Goal: Transaction & Acquisition: Purchase product/service

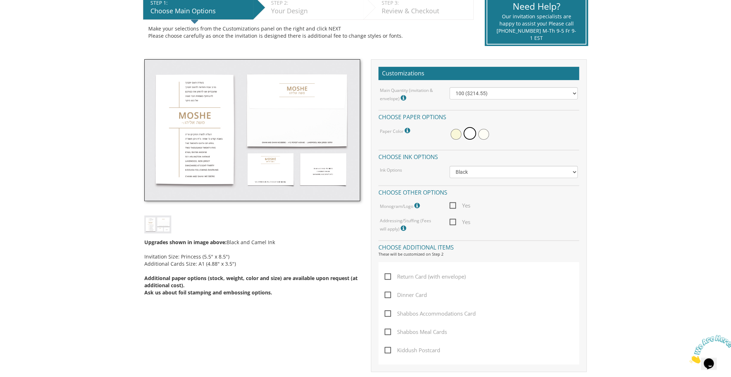
scroll to position [150, 0]
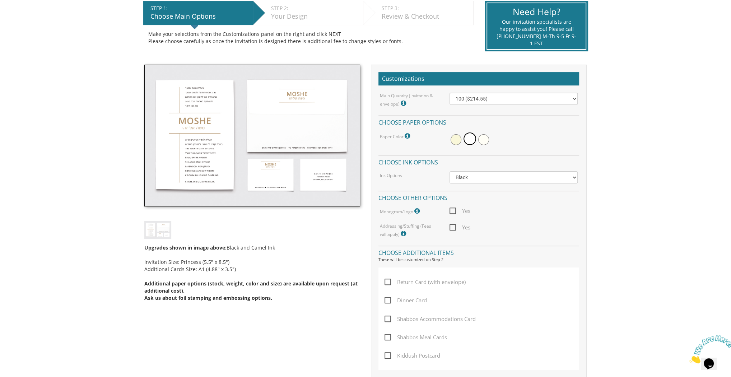
click at [165, 232] on img at bounding box center [157, 230] width 27 height 18
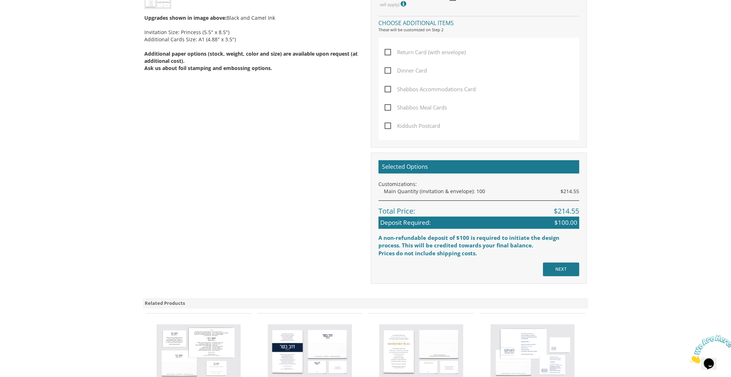
scroll to position [524, 0]
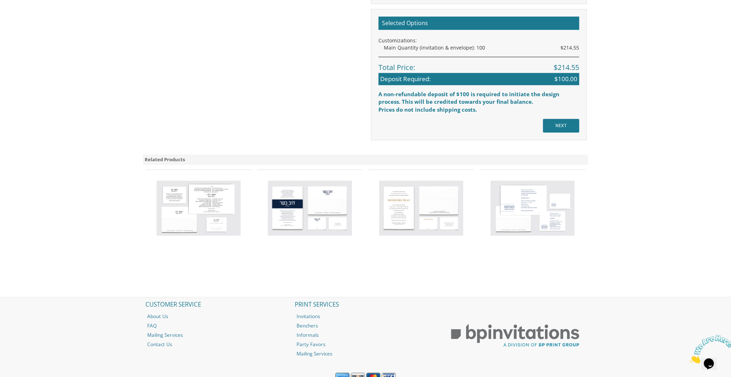
click at [338, 200] on img at bounding box center [310, 208] width 84 height 55
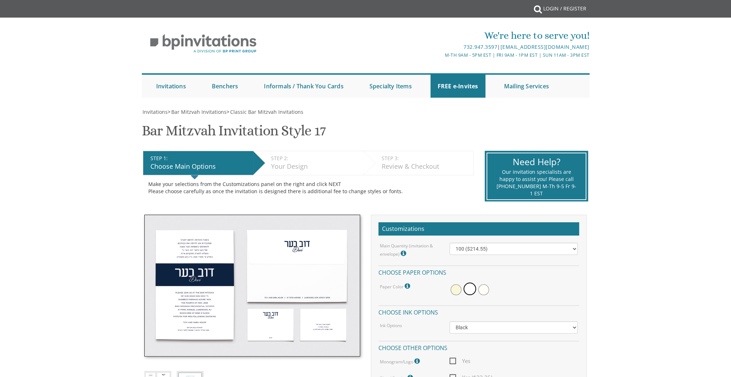
scroll to position [201, 0]
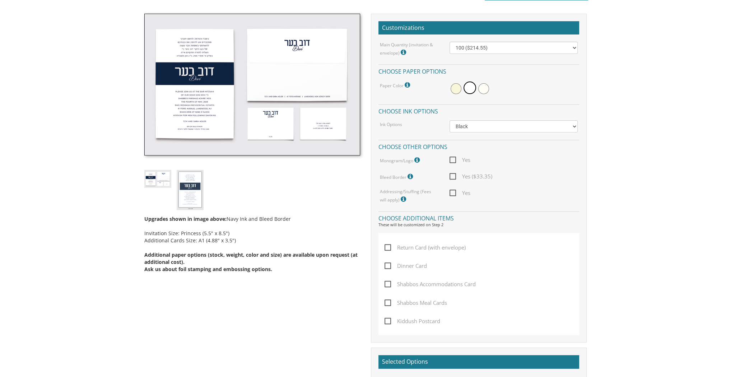
click at [410, 271] on label "Dinner Card" at bounding box center [408, 271] width 46 height 18
click at [389, 268] on input "Dinner Card" at bounding box center [387, 265] width 5 height 5
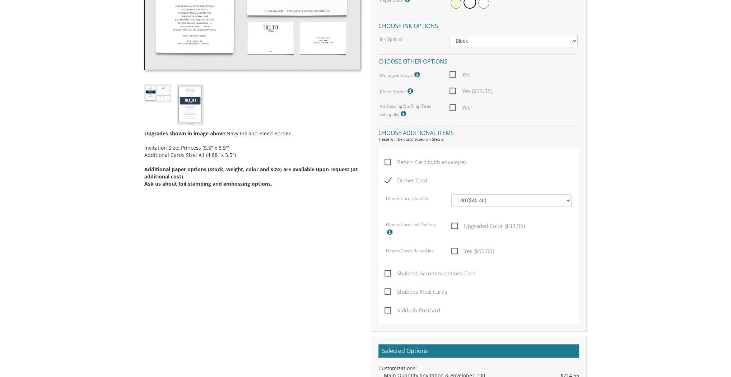
scroll to position [287, 0]
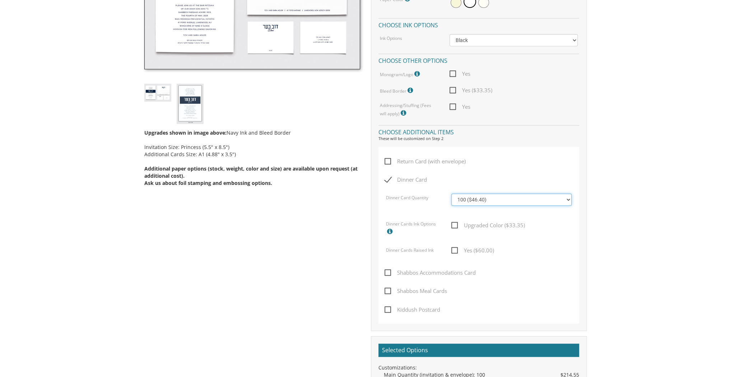
click at [485, 198] on select "100 ($46.40) 200 ($55.20) 300 ($61.85) 400 ($70.60) 500 ($77.20) 600 ($85.95) 7…" at bounding box center [512, 200] width 120 height 12
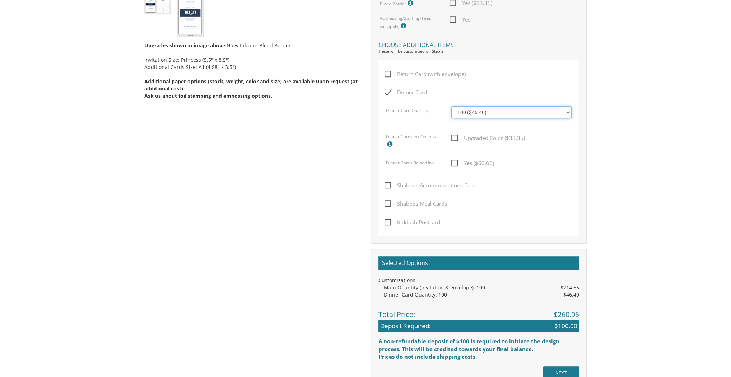
scroll to position [374, 0]
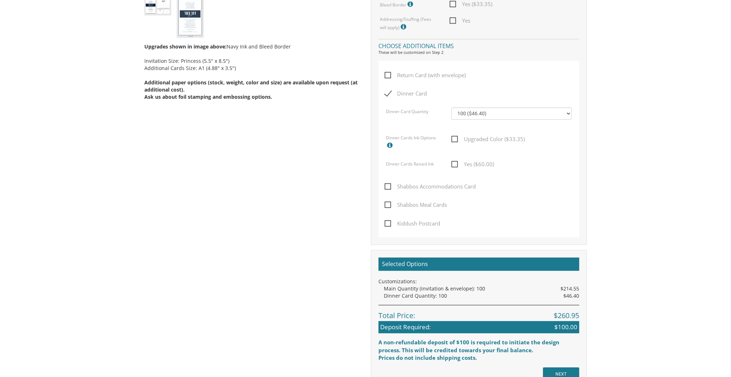
click at [411, 90] on span "Dinner Card" at bounding box center [406, 93] width 42 height 9
click at [389, 91] on input "Dinner Card" at bounding box center [387, 93] width 5 height 5
checkbox input "false"
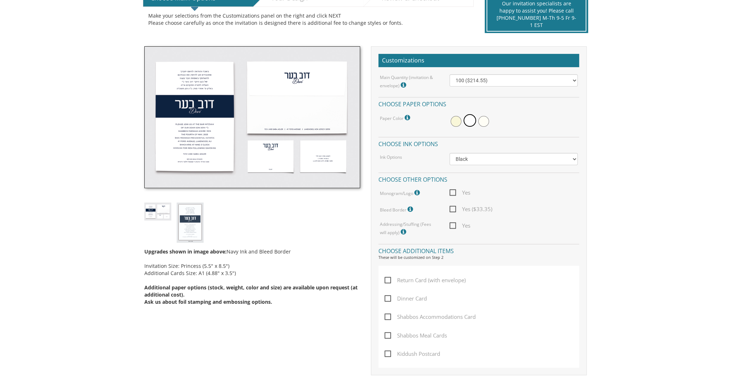
scroll to position [201, 0]
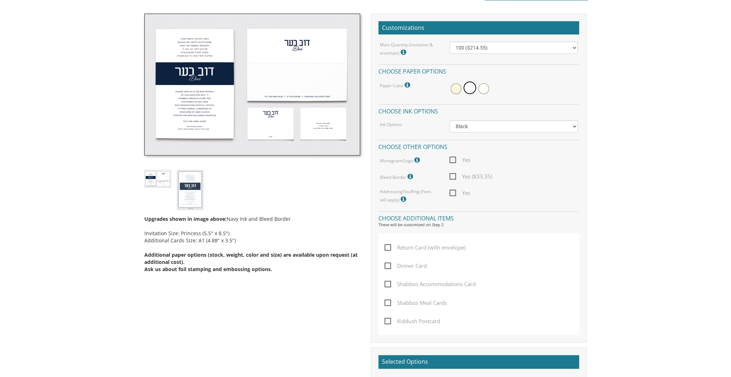
click at [427, 301] on span "Shabbos Meal Cards" at bounding box center [416, 303] width 63 height 9
click at [389, 301] on input "Shabbos Meal Cards" at bounding box center [387, 302] width 5 height 5
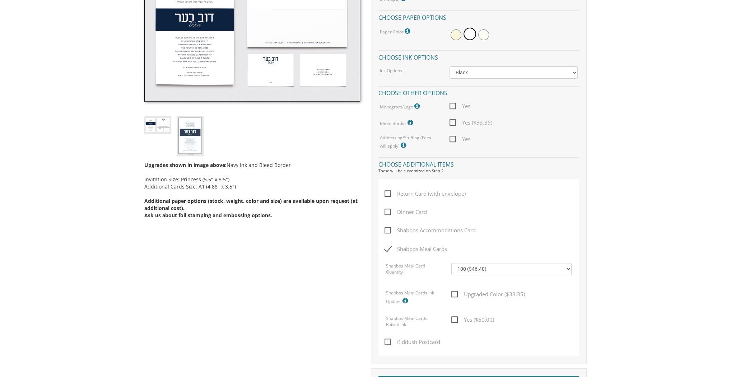
scroll to position [259, 0]
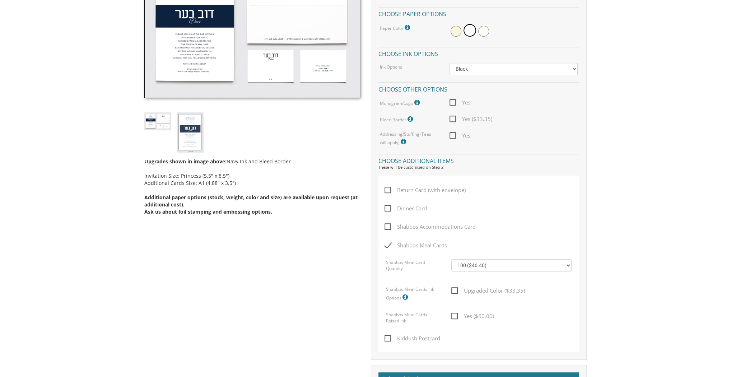
click at [417, 246] on span "Shabbos Meal Cards" at bounding box center [416, 245] width 63 height 9
click at [389, 246] on input "Shabbos Meal Cards" at bounding box center [387, 244] width 5 height 5
checkbox input "false"
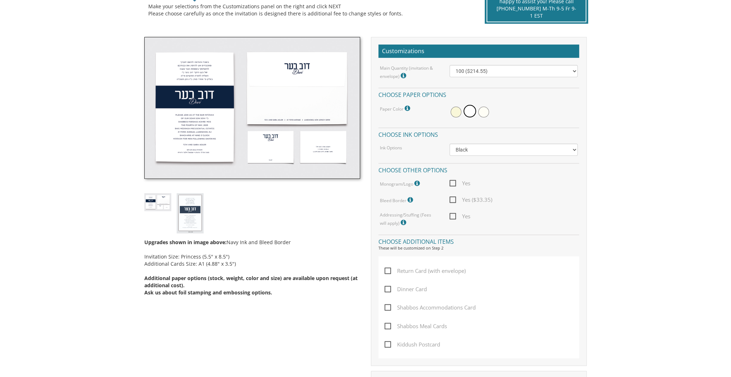
scroll to position [115, 0]
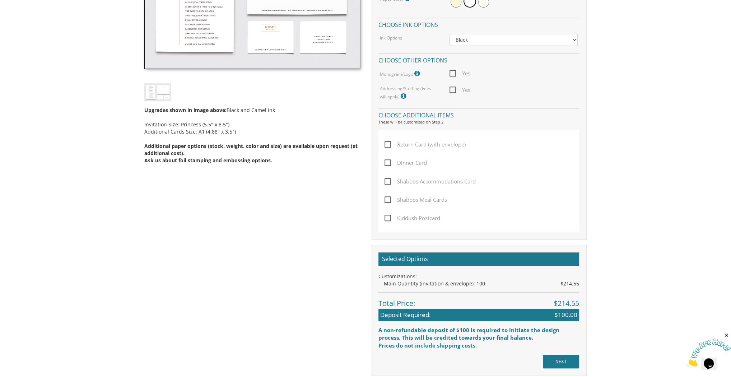
scroll to position [236, 0]
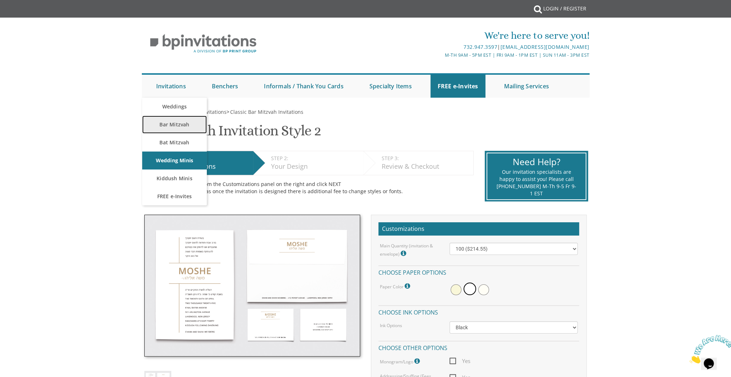
click at [176, 125] on link "Bar Mitzvah" at bounding box center [174, 125] width 65 height 18
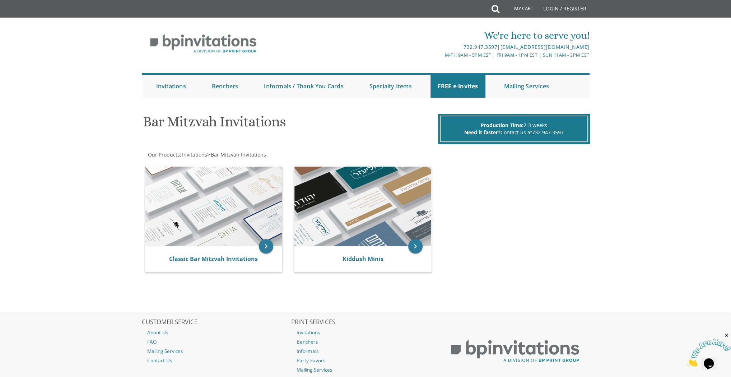
scroll to position [29, 0]
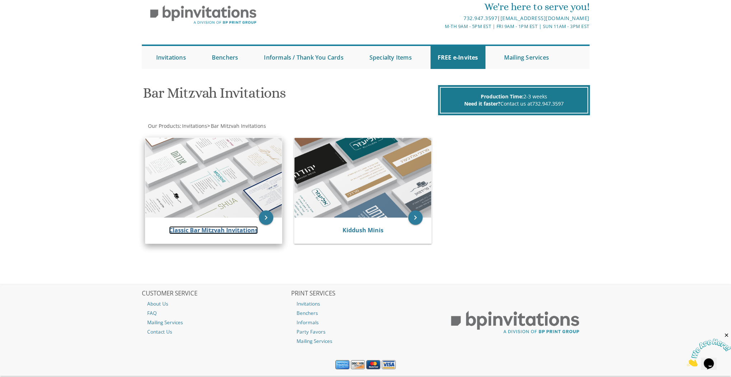
click at [243, 231] on link "Classic Bar Mitzvah Invitations" at bounding box center [213, 230] width 89 height 8
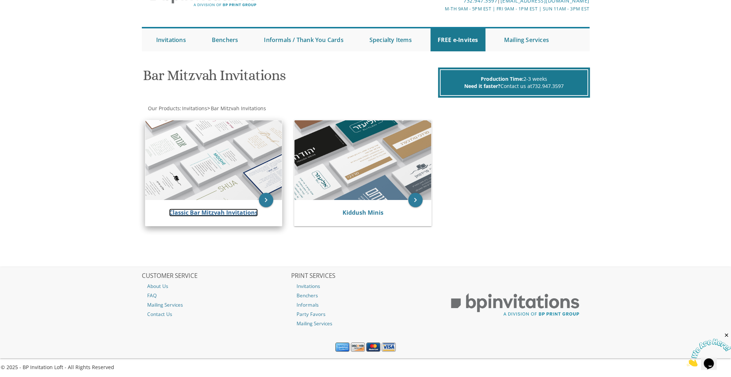
scroll to position [46, 0]
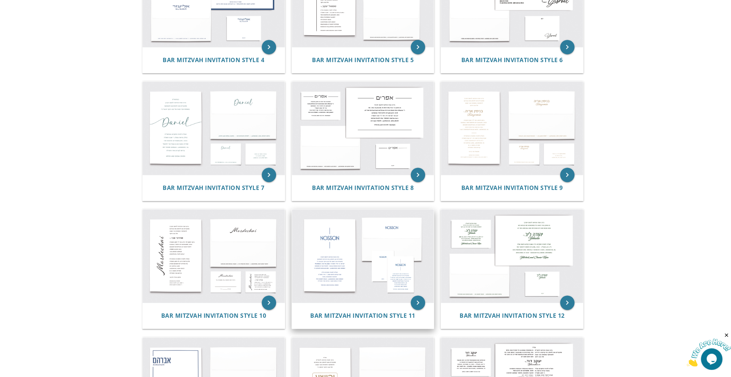
scroll to position [345, 0]
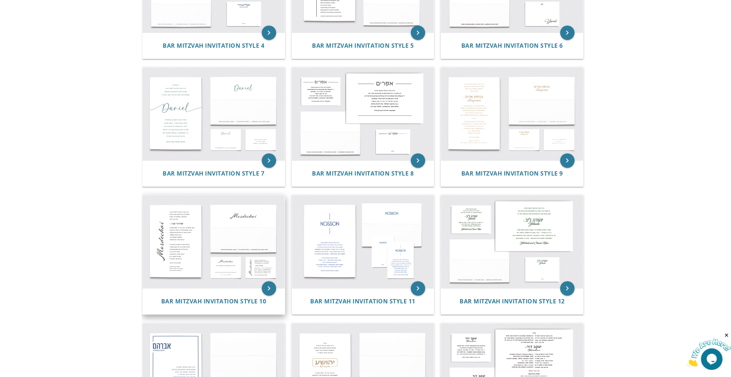
click at [237, 268] on img at bounding box center [214, 241] width 142 height 93
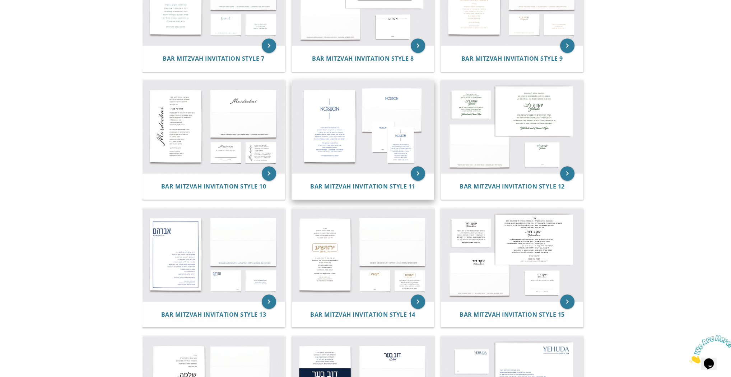
click at [385, 140] on img at bounding box center [363, 126] width 142 height 93
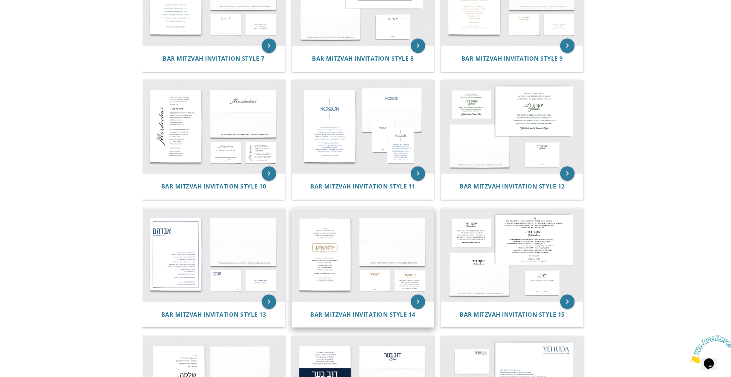
scroll to position [487, 0]
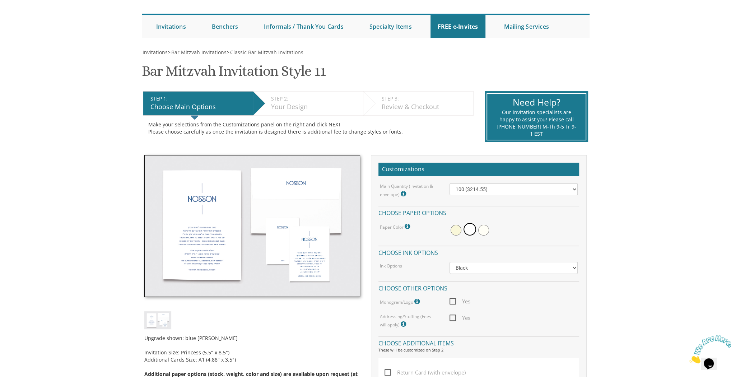
scroll to position [115, 0]
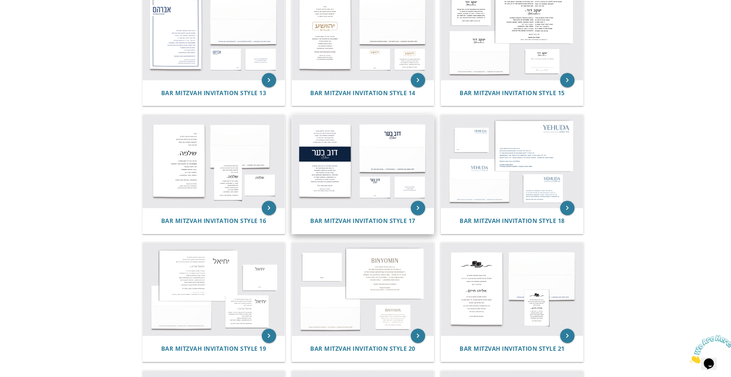
scroll to position [825, 0]
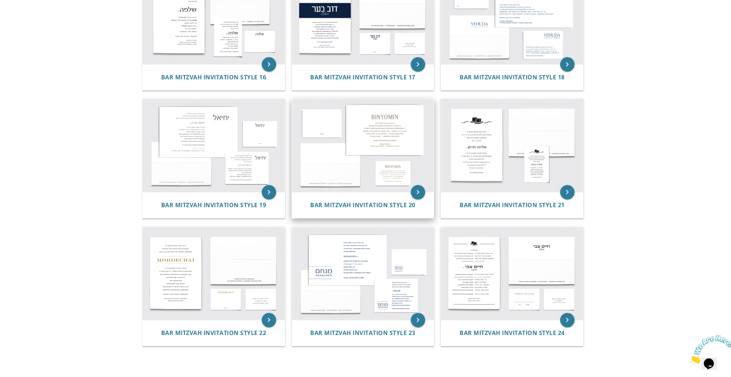
click at [383, 156] on img at bounding box center [363, 145] width 142 height 93
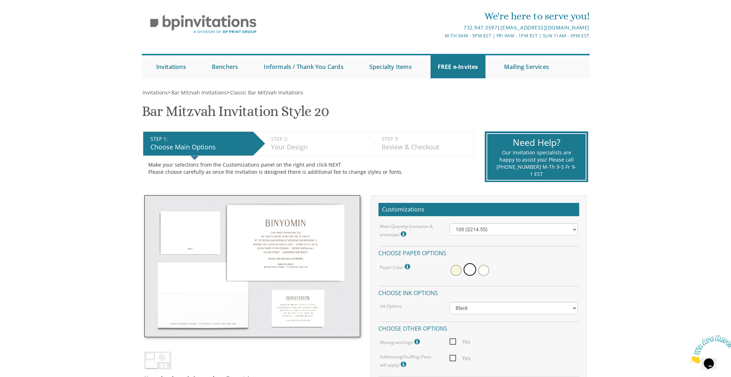
scroll to position [29, 0]
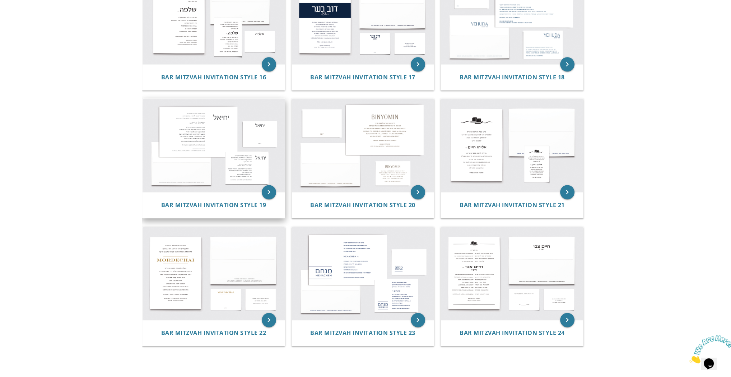
scroll to position [940, 0]
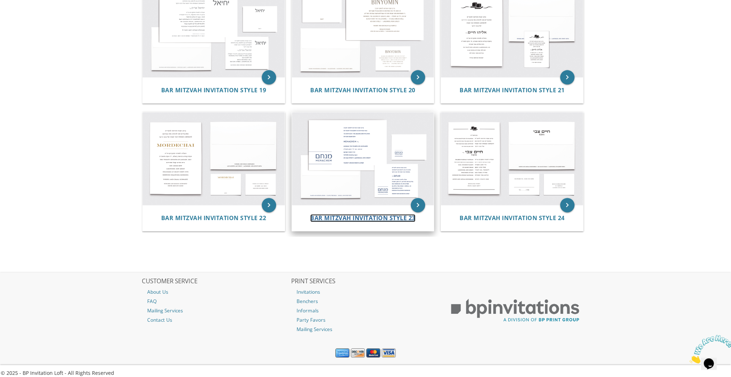
click at [373, 214] on span "Bar Mitzvah Invitation Style 23" at bounding box center [362, 218] width 105 height 8
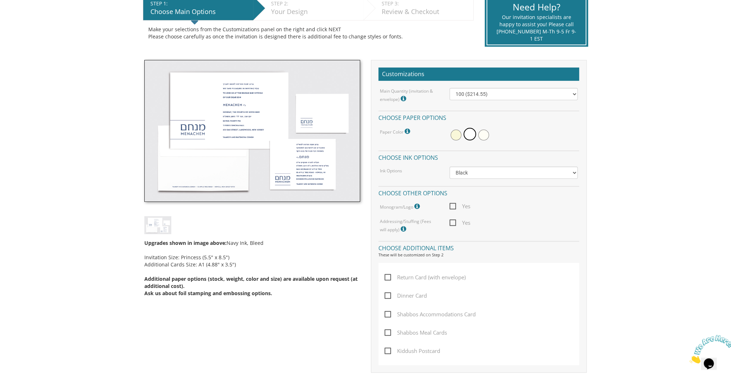
scroll to position [172, 0]
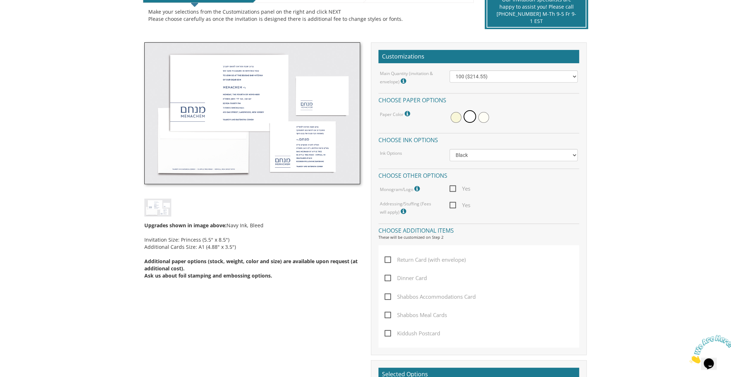
click at [418, 317] on span "Shabbos Meal Cards" at bounding box center [416, 315] width 63 height 9
click at [389, 317] on input "Shabbos Meal Cards" at bounding box center [387, 314] width 5 height 5
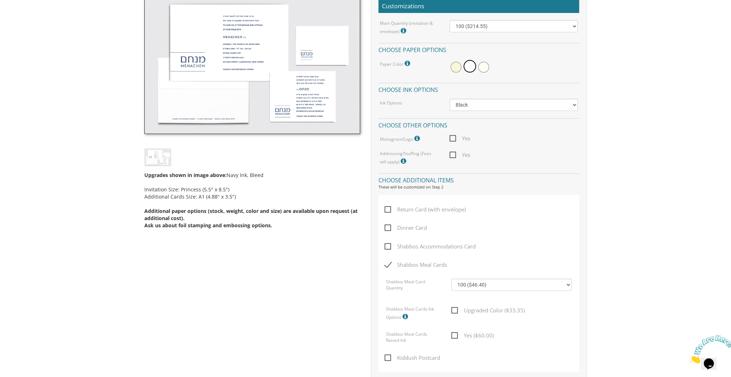
scroll to position [230, 0]
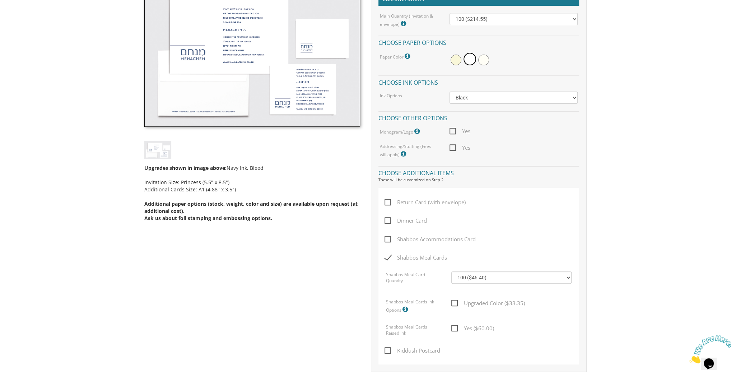
click at [402, 256] on span "Shabbos Meal Cards" at bounding box center [416, 257] width 63 height 9
click at [389, 256] on input "Shabbos Meal Cards" at bounding box center [387, 257] width 5 height 5
checkbox input "false"
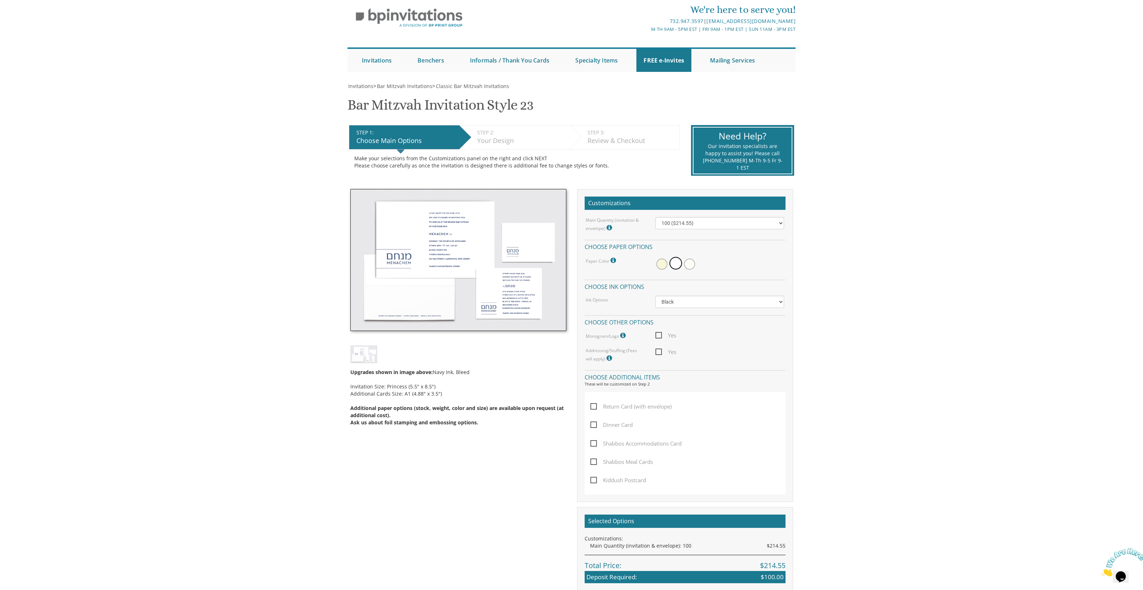
scroll to position [0, 0]
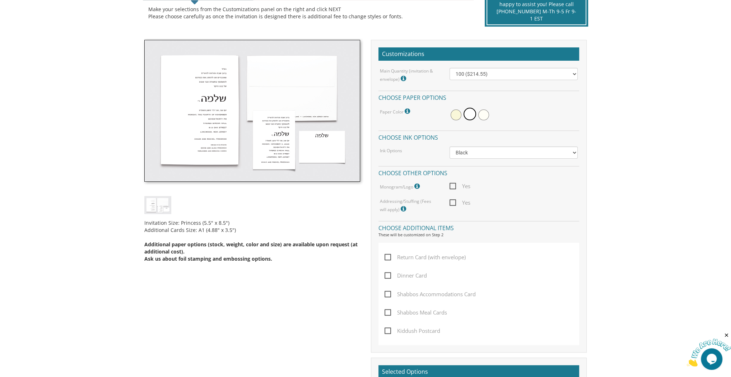
scroll to position [201, 0]
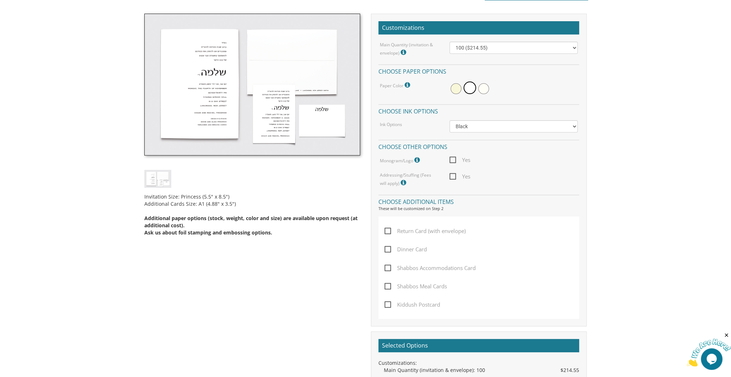
drag, startPoint x: 437, startPoint y: 288, endPoint x: 425, endPoint y: 290, distance: 12.7
click at [425, 290] on span "Shabbos Meal Cards" at bounding box center [416, 286] width 63 height 9
click at [389, 288] on input "Shabbos Meal Cards" at bounding box center [387, 285] width 5 height 5
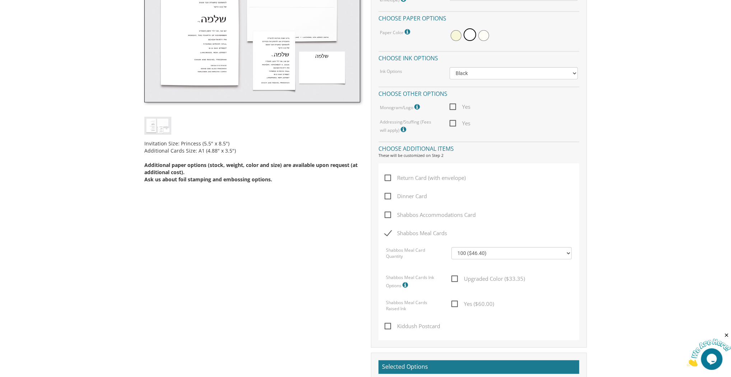
scroll to position [259, 0]
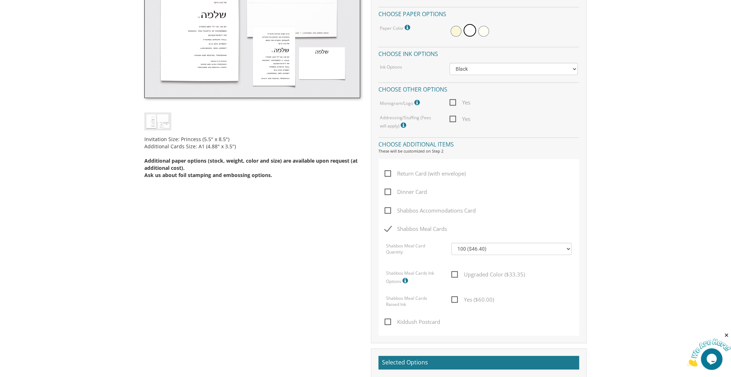
click at [411, 230] on span "Shabbos Meal Cards" at bounding box center [416, 229] width 63 height 9
click at [389, 230] on input "Shabbos Meal Cards" at bounding box center [387, 228] width 5 height 5
checkbox input "false"
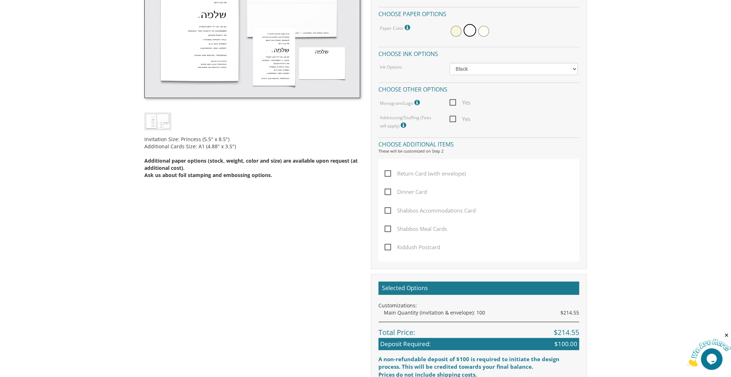
click at [410, 189] on span "Dinner Card" at bounding box center [406, 192] width 42 height 9
click at [389, 189] on input "Dinner Card" at bounding box center [387, 191] width 5 height 5
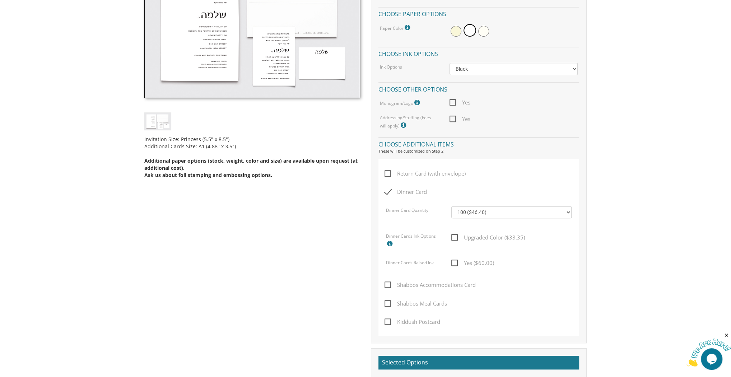
click at [410, 189] on span "Dinner Card" at bounding box center [406, 192] width 42 height 9
click at [389, 189] on input "Dinner Card" at bounding box center [387, 191] width 5 height 5
checkbox input "false"
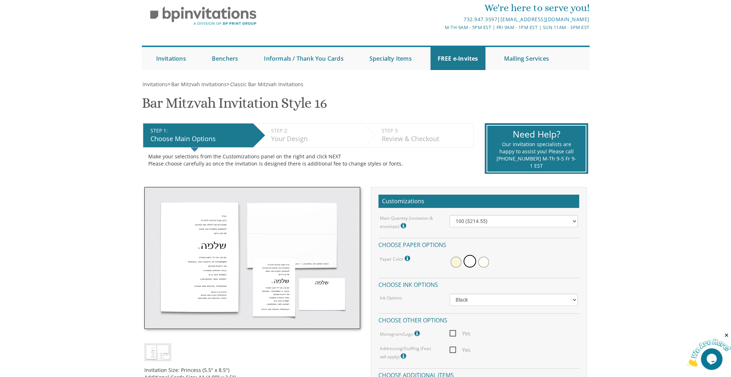
scroll to position [0, 0]
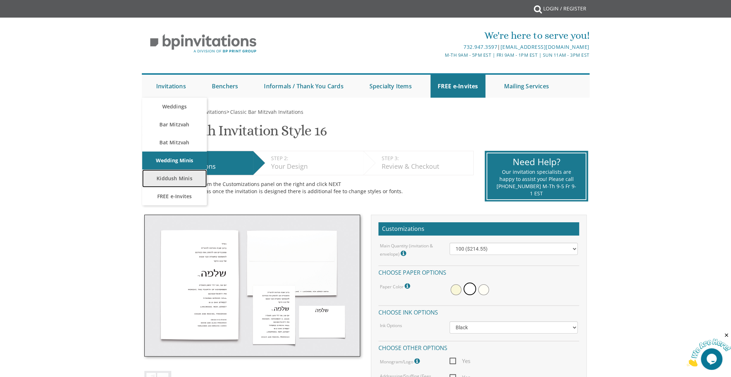
click at [181, 184] on link "Kiddush Minis" at bounding box center [174, 179] width 65 height 18
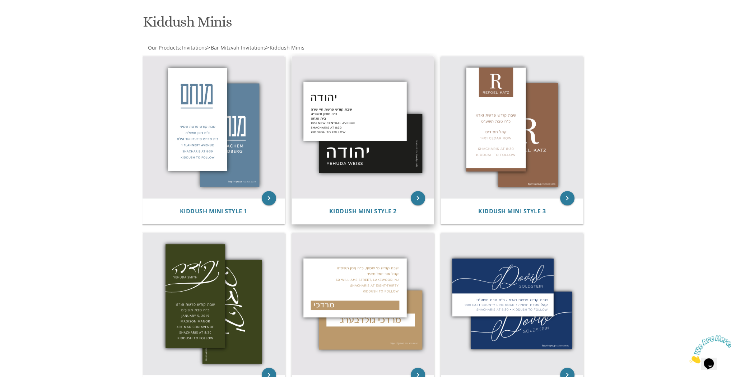
scroll to position [144, 0]
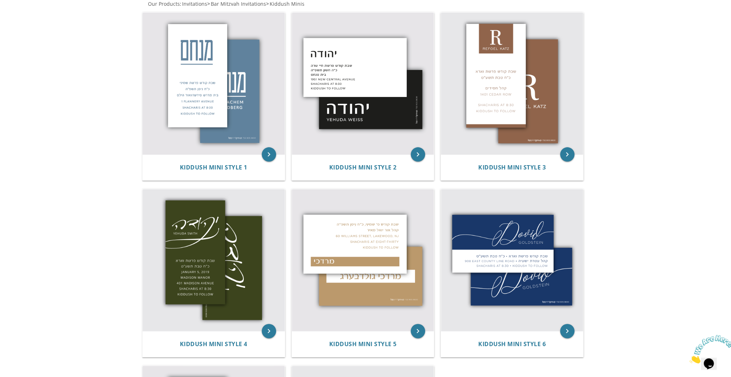
click at [80, 149] on body "My Cart Total: View Cart Item(s) Submit My Cart Total: View Cart Item(s) Login …" at bounding box center [365, 271] width 731 height 831
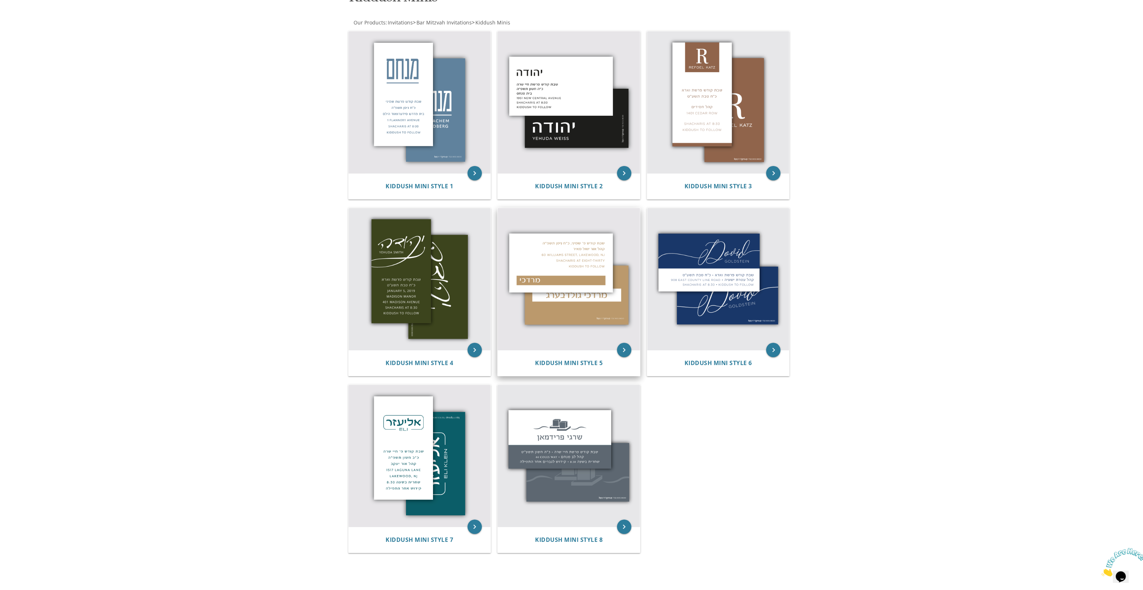
scroll to position [105, 0]
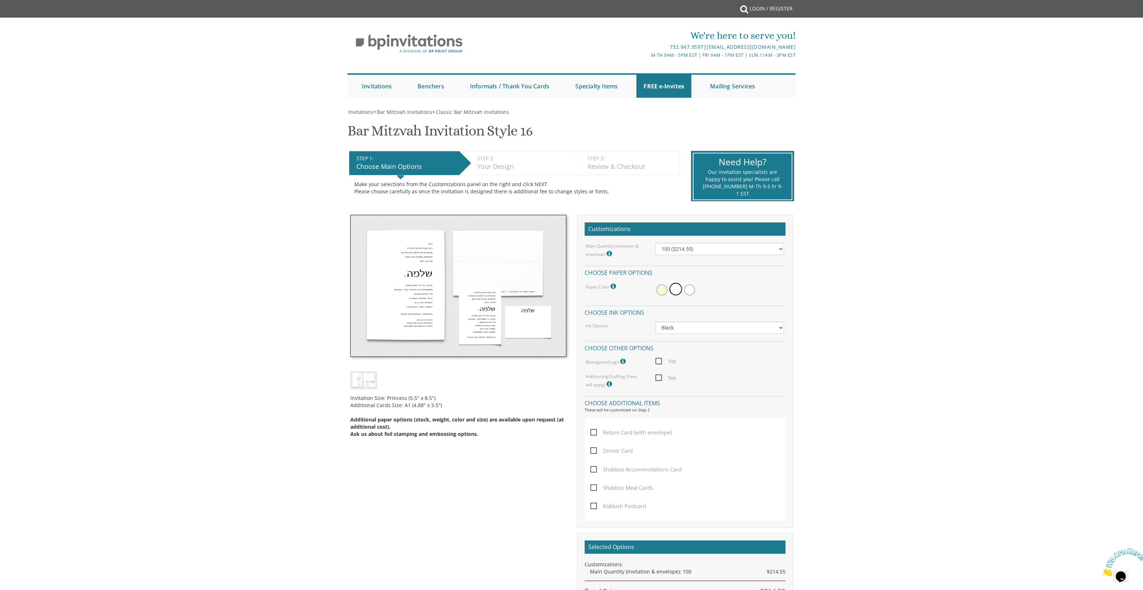
click at [491, 327] on img at bounding box center [458, 286] width 216 height 142
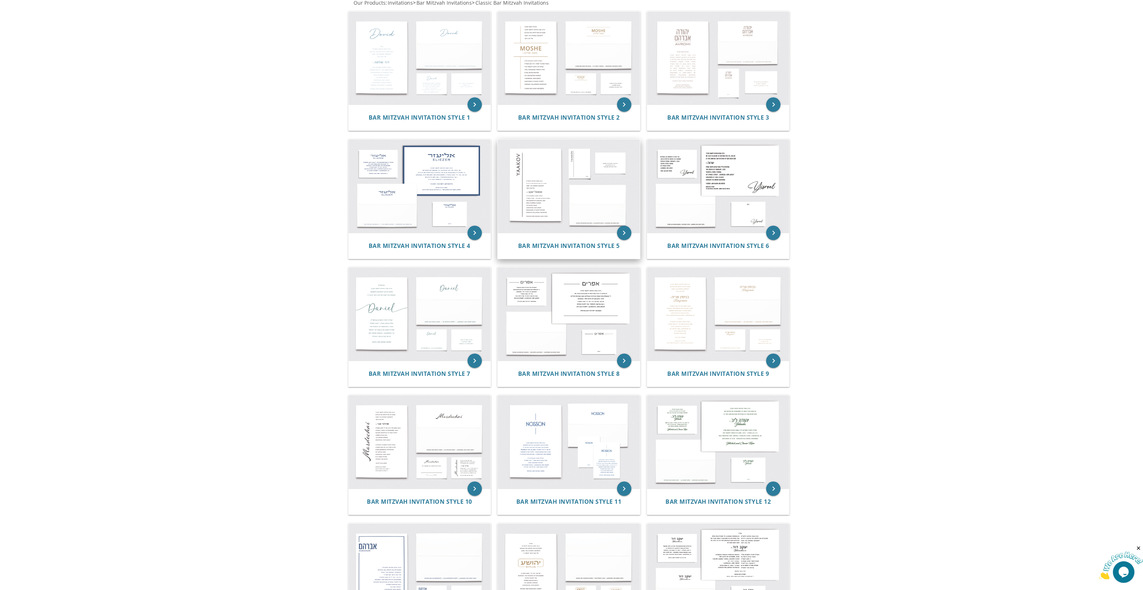
scroll to position [60, 0]
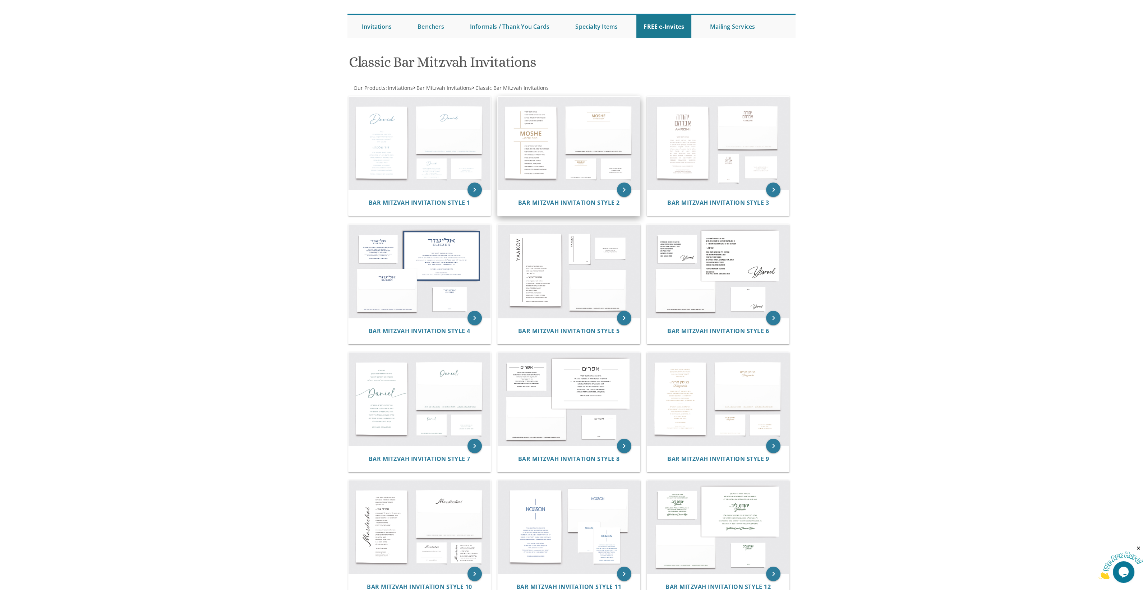
click at [576, 149] on img at bounding box center [569, 143] width 142 height 93
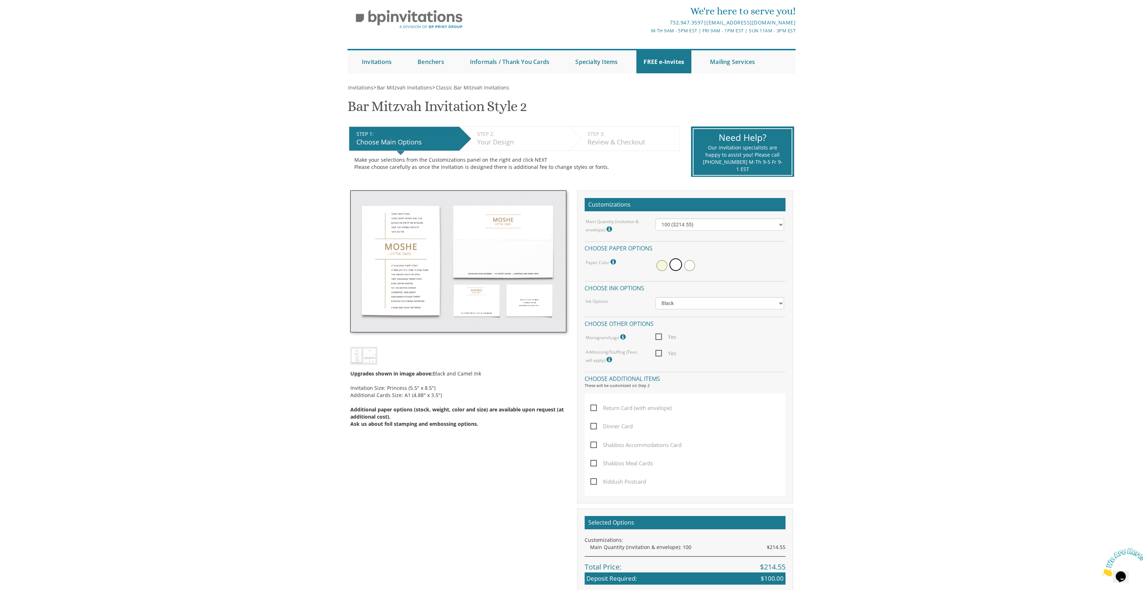
scroll to position [45, 0]
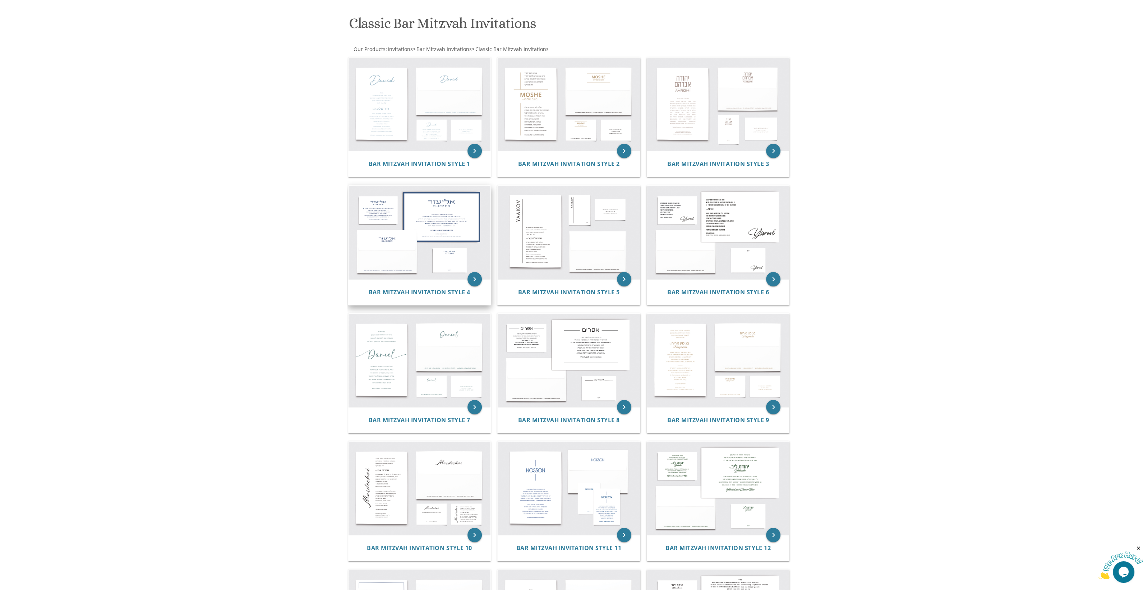
scroll to position [149, 0]
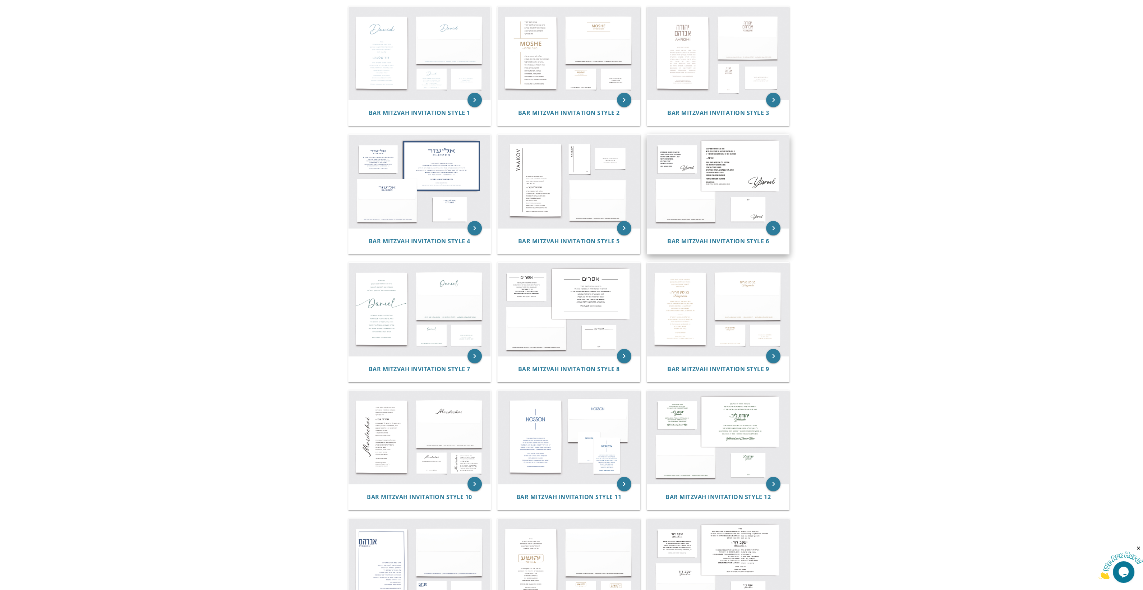
click at [690, 202] on img at bounding box center [718, 181] width 142 height 93
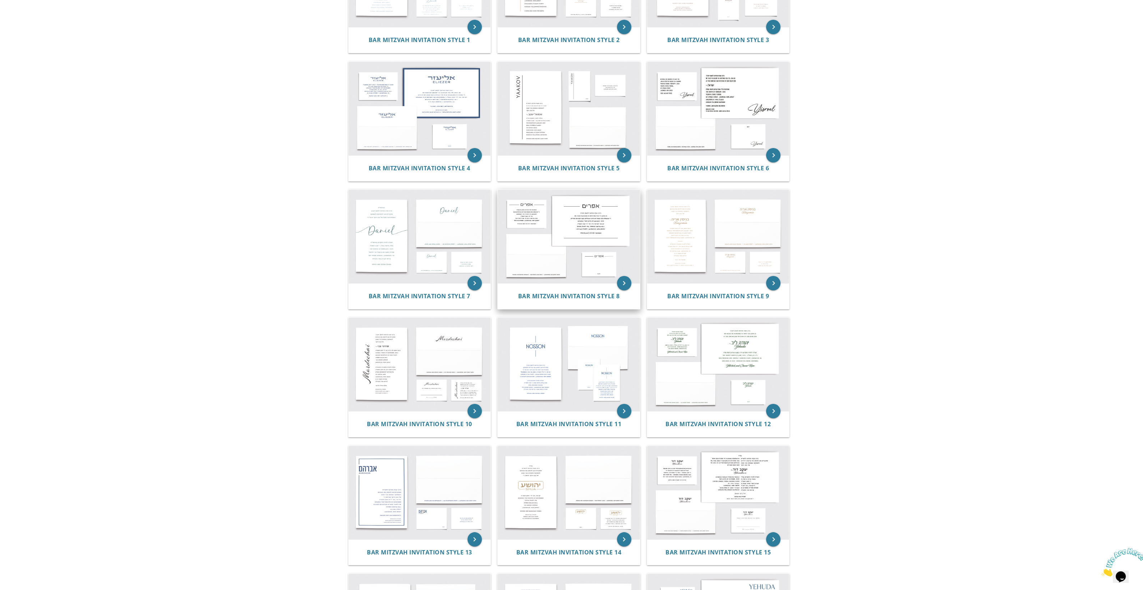
scroll to position [239, 0]
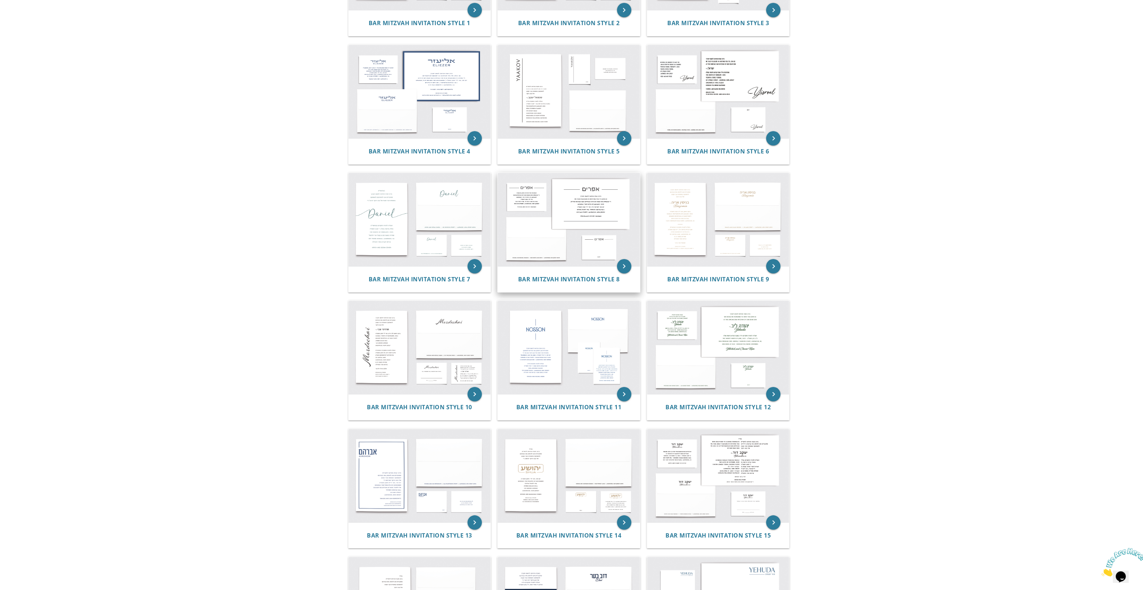
click at [564, 242] on img at bounding box center [569, 219] width 142 height 93
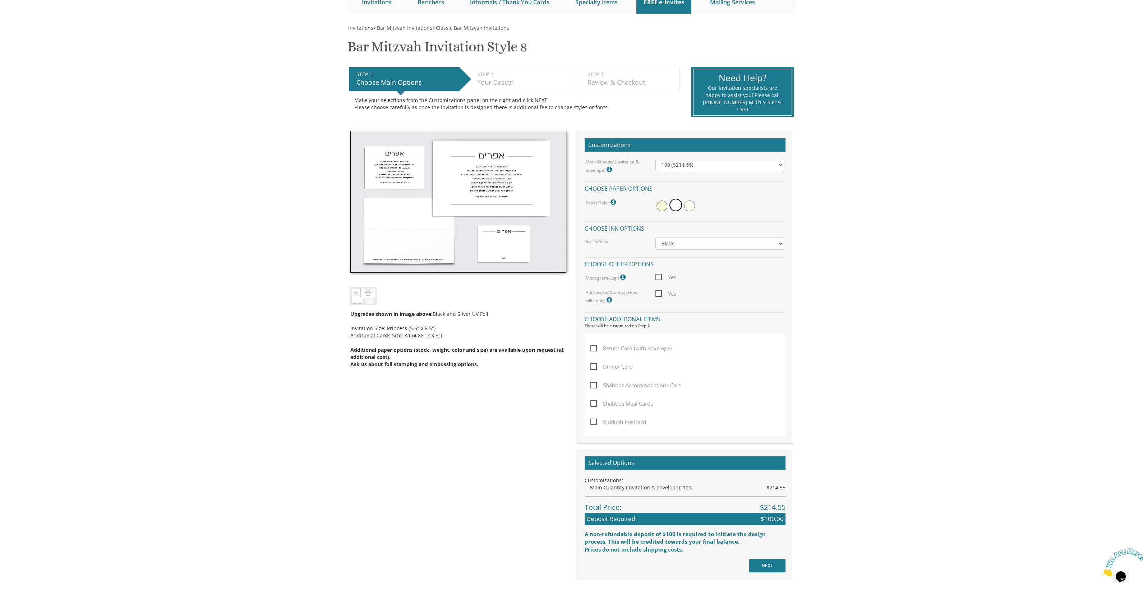
scroll to position [89, 0]
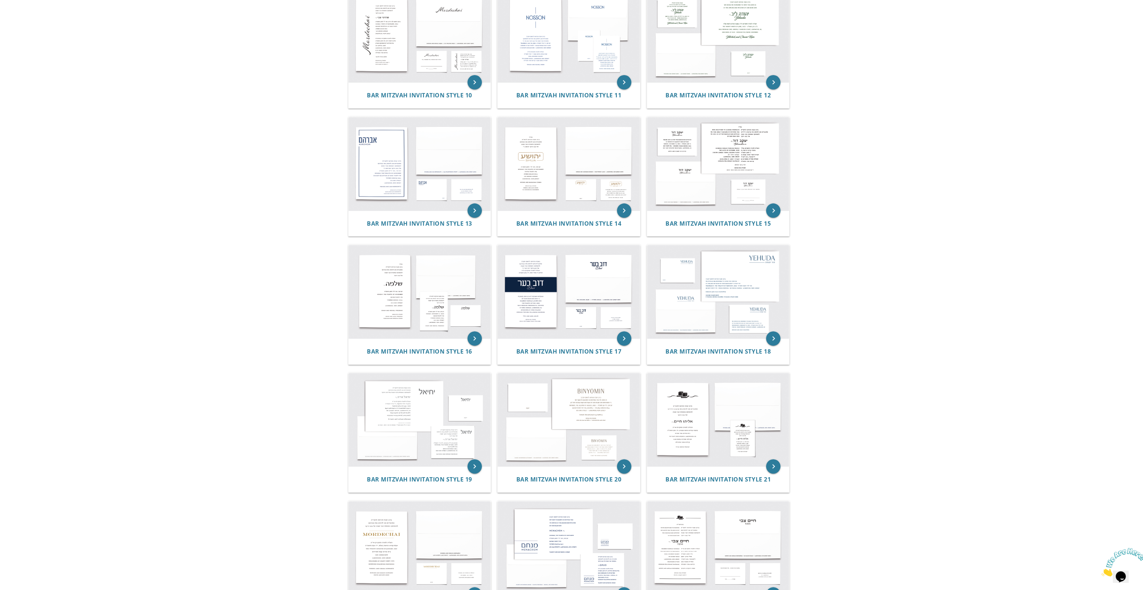
scroll to position [554, 0]
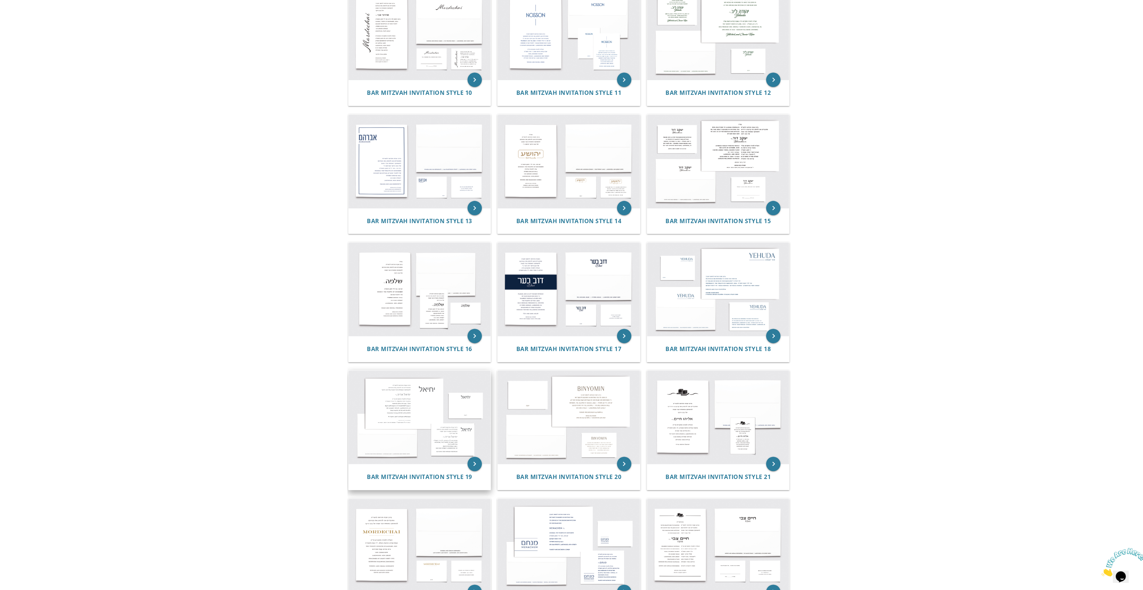
click at [457, 438] on img at bounding box center [419, 416] width 142 height 93
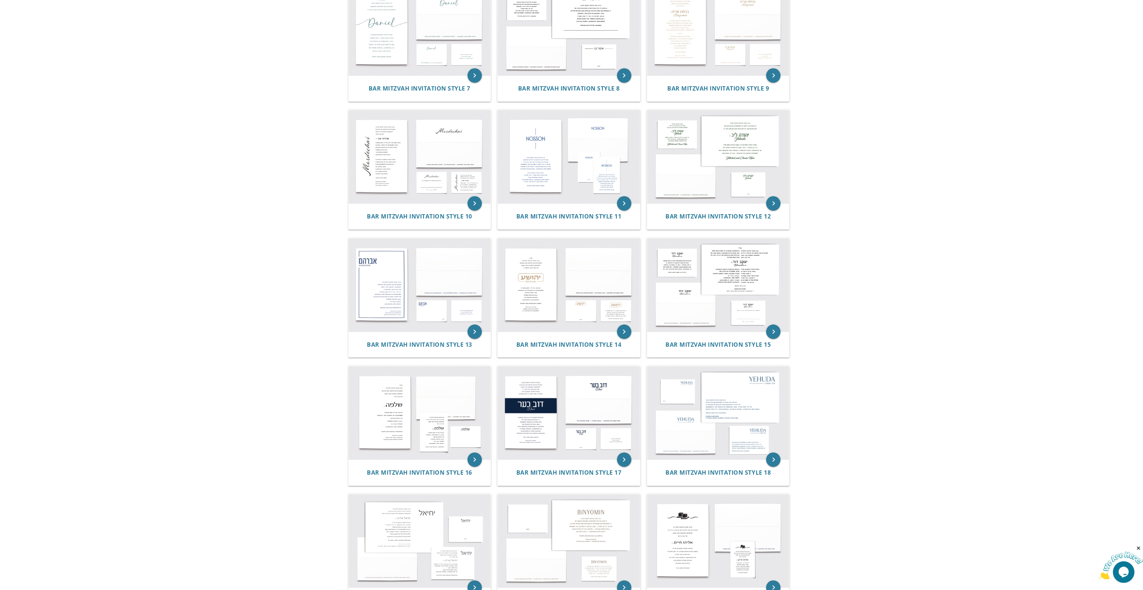
scroll to position [329, 0]
